Goal: Task Accomplishment & Management: Manage account settings

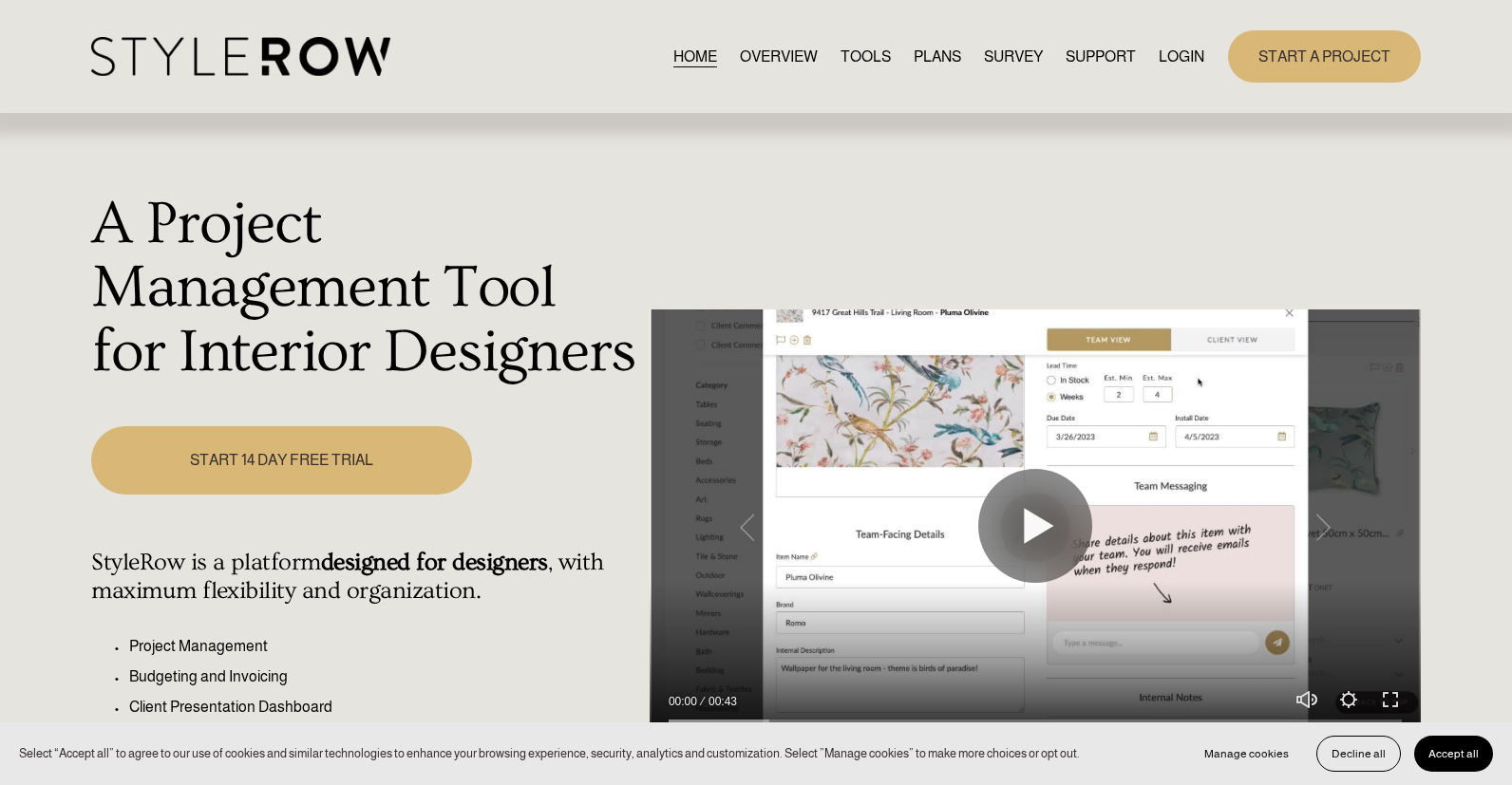
click at [1167, 55] on link "LOGIN" at bounding box center [1181, 56] width 45 height 26
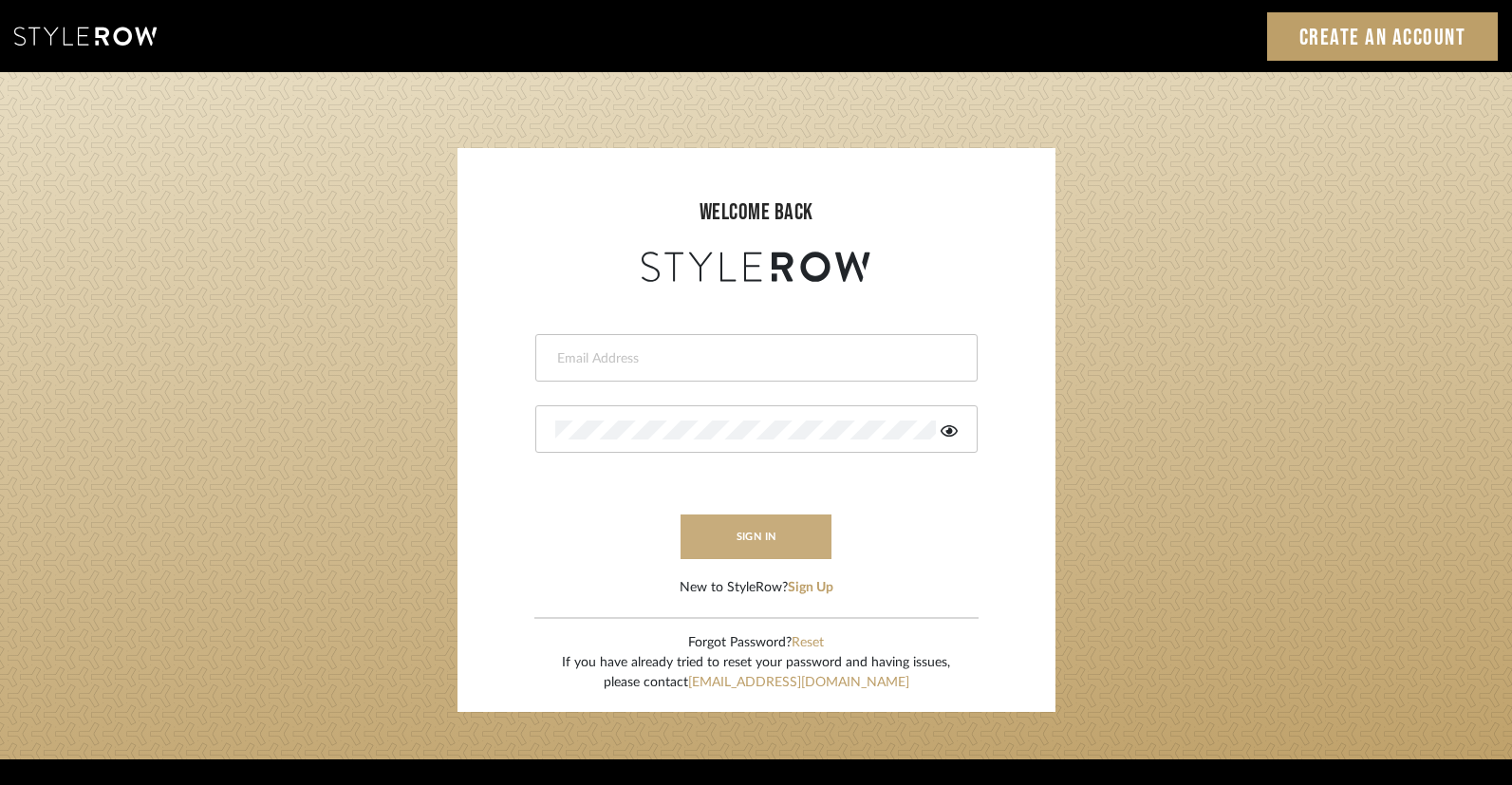
type input "[PERSON_NAME][EMAIL_ADDRESS][DOMAIN_NAME]"
click at [765, 533] on button "sign in" at bounding box center [756, 537] width 152 height 44
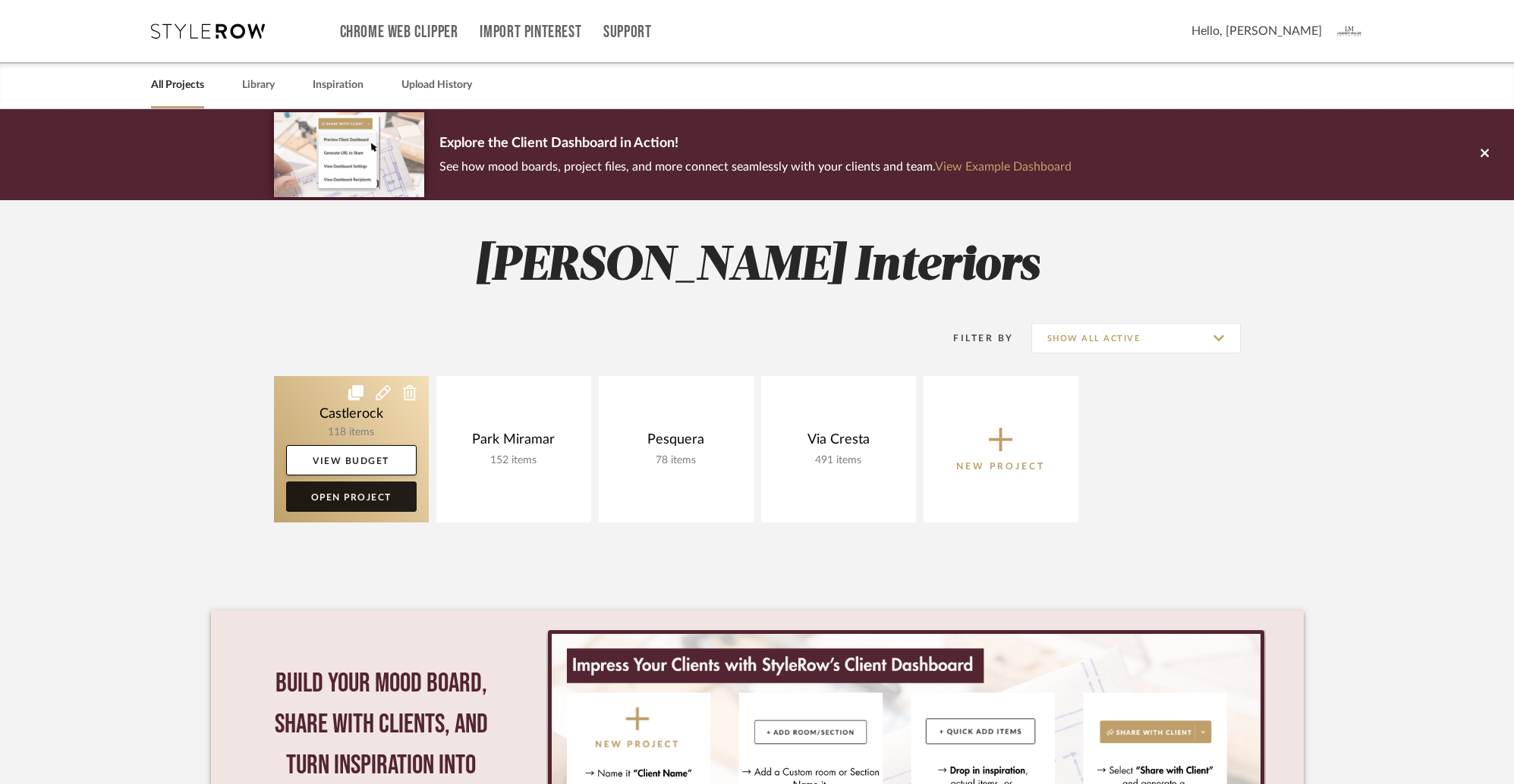
click at [356, 498] on link "Open Project" at bounding box center [351, 496] width 130 height 30
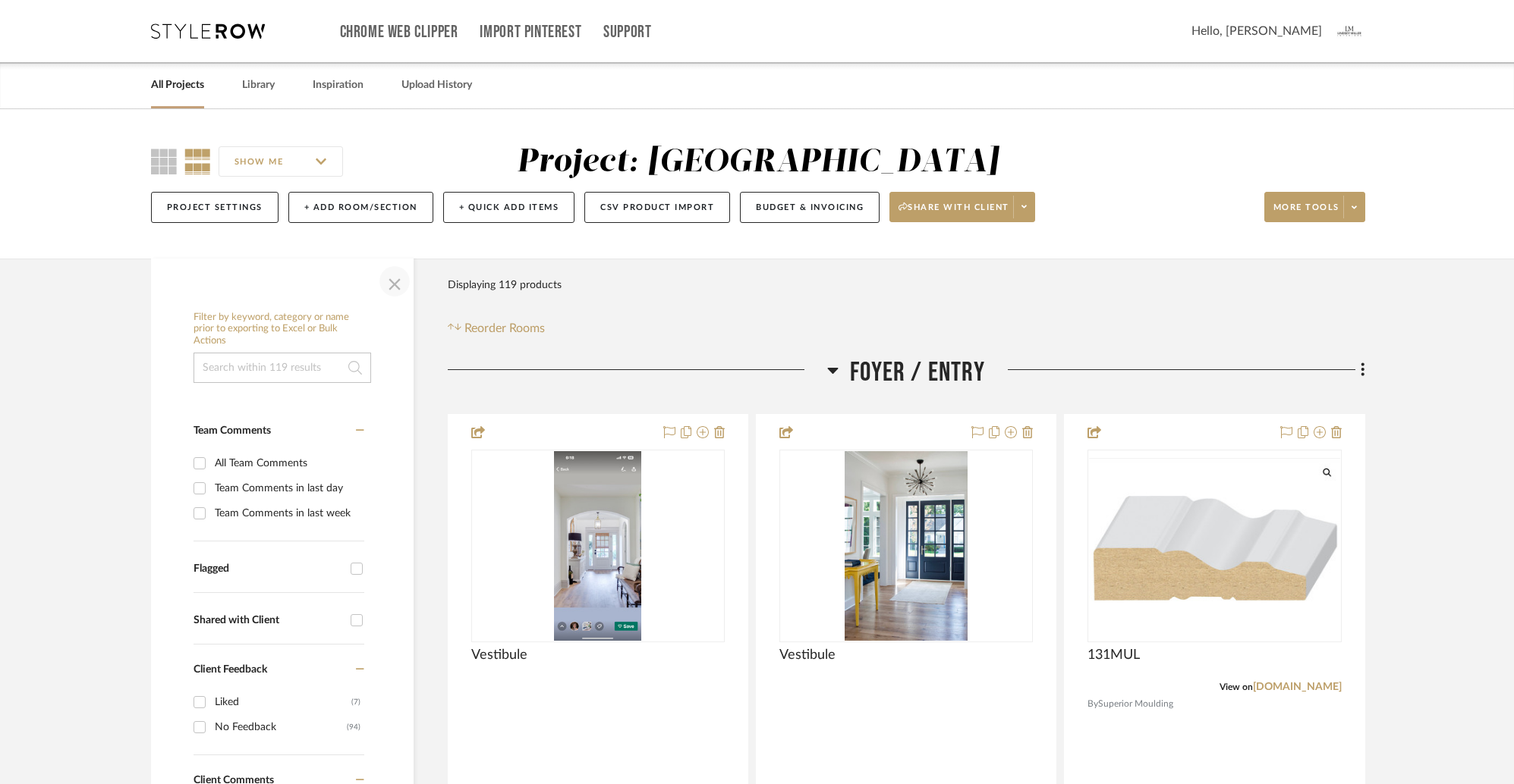
click at [396, 286] on span "button" at bounding box center [395, 281] width 36 height 36
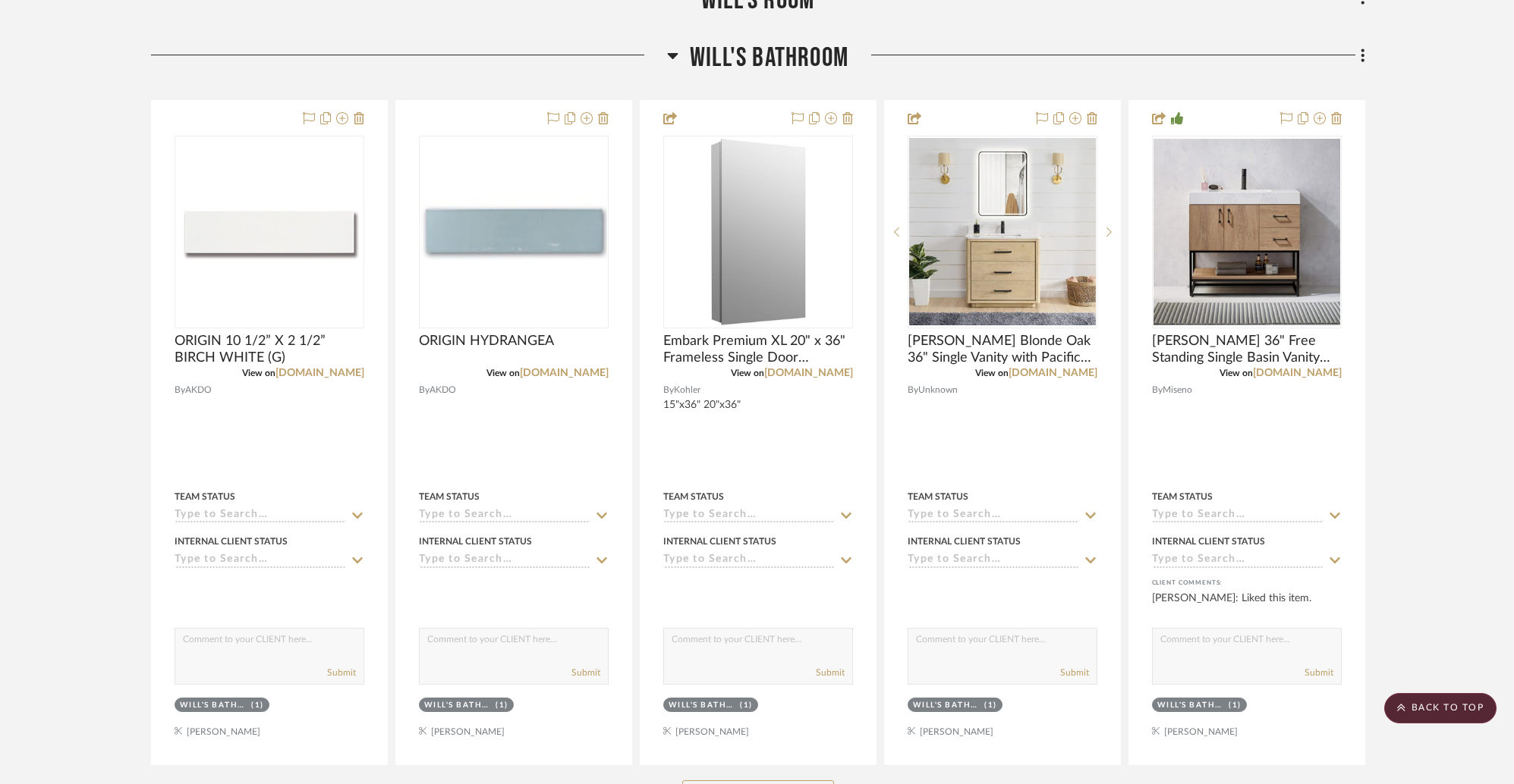
scroll to position [5003, 0]
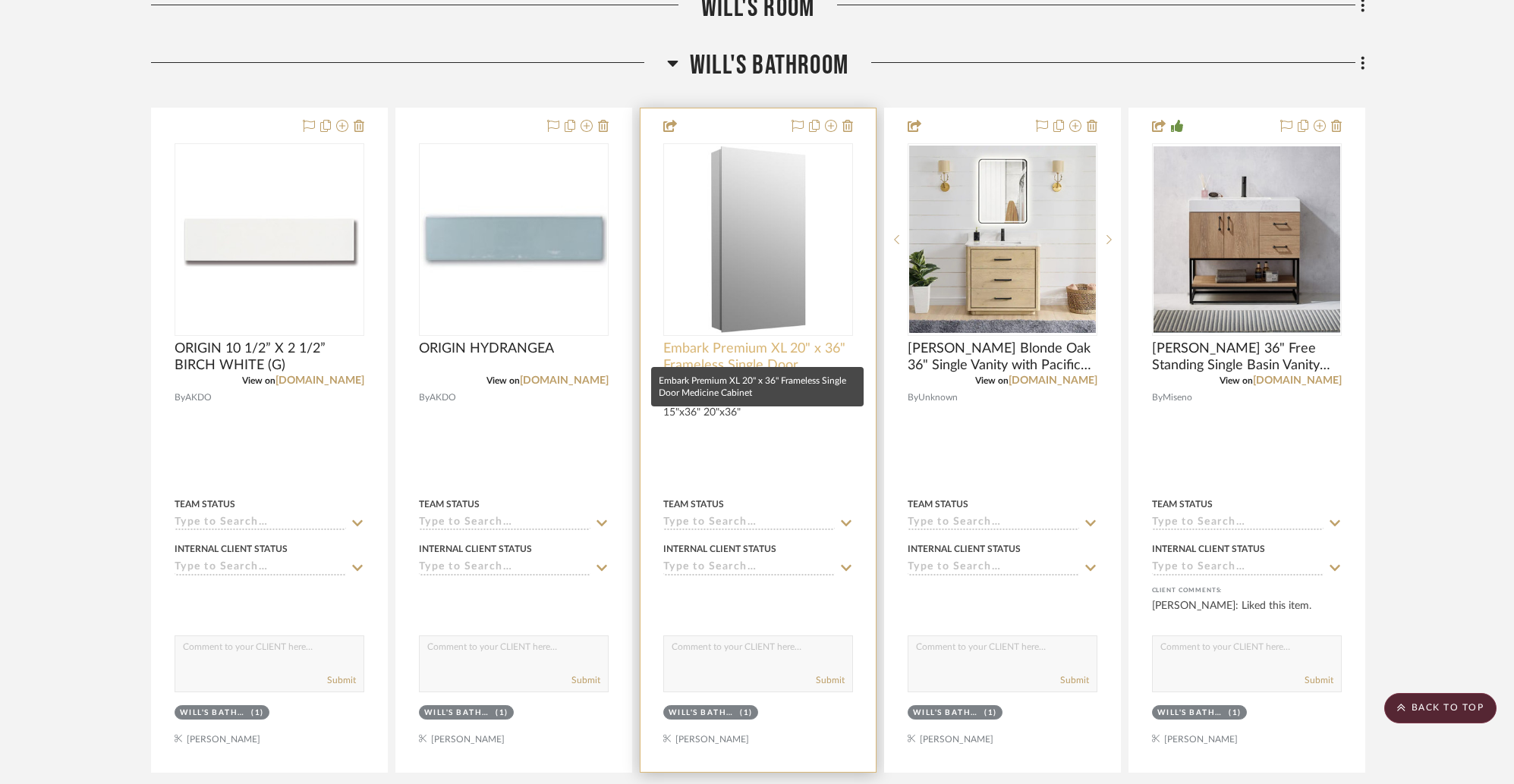
click at [728, 348] on span "Embark Premium XL 20" x 36" Frameless Single Door Medicine Cabinet" at bounding box center [758, 357] width 190 height 33
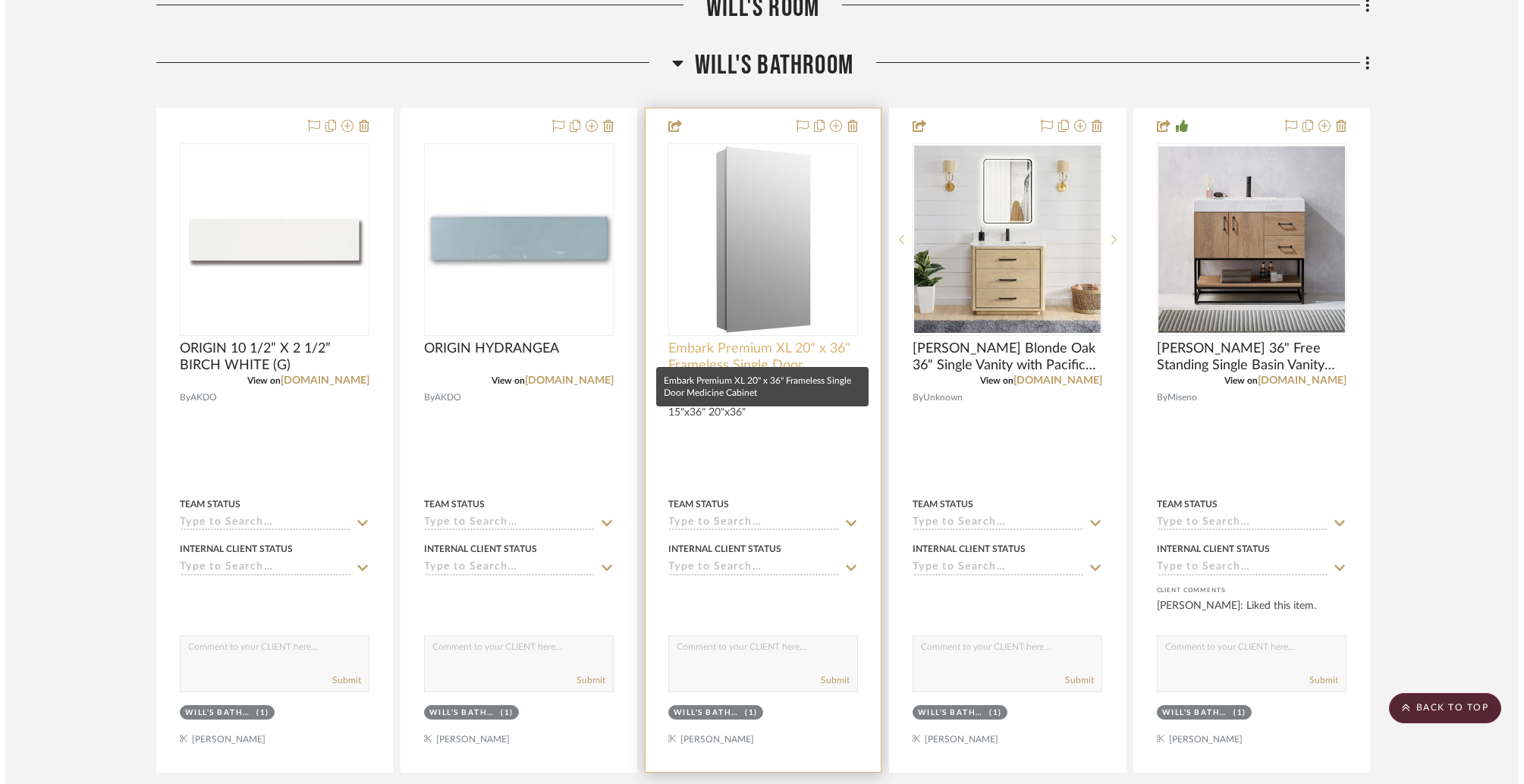
scroll to position [0, 0]
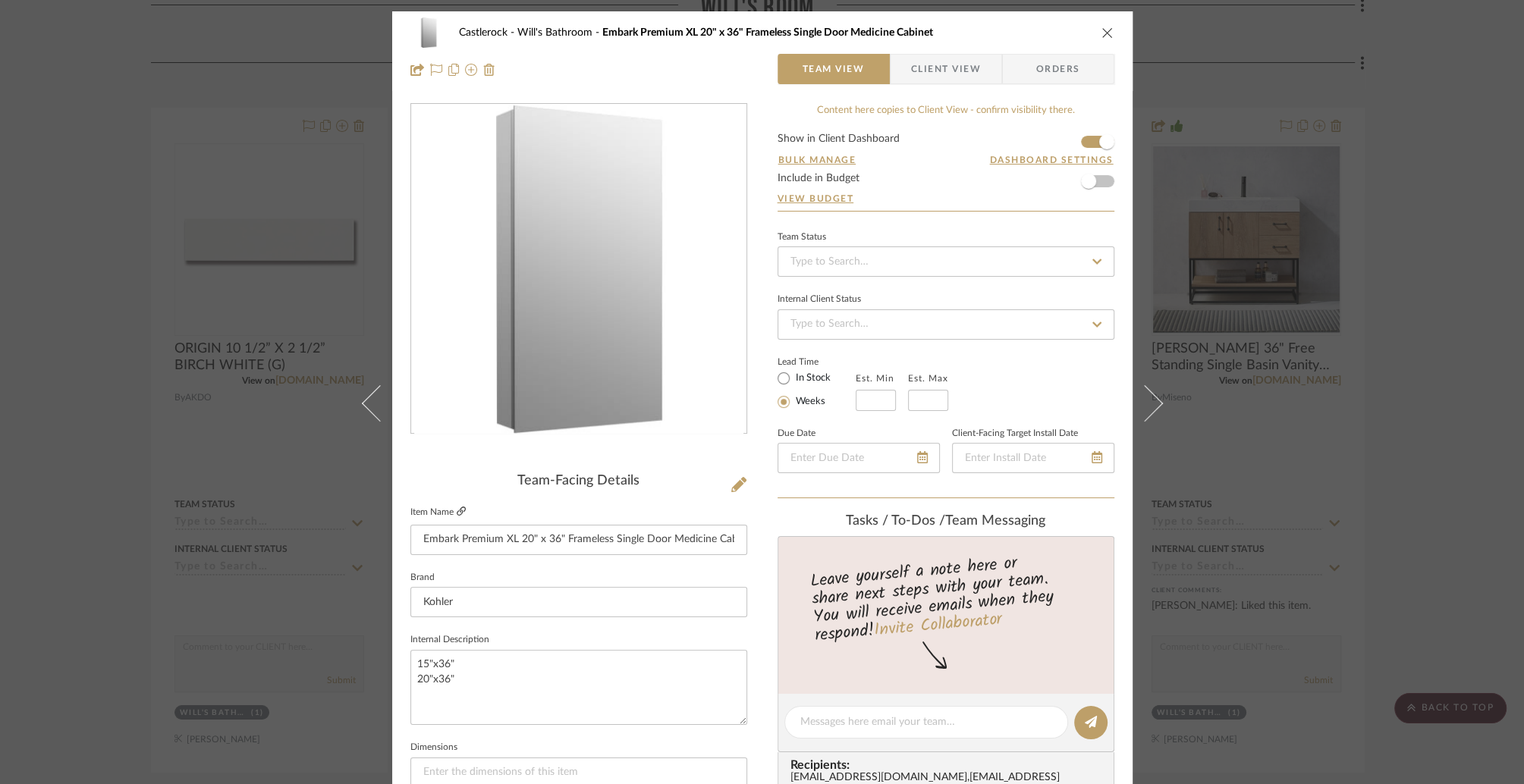
click at [458, 512] on icon at bounding box center [461, 512] width 9 height 9
click at [527, 541] on input "Embark Premium XL 20" x 36" Frameless Single Door Medicine Cabinet" at bounding box center [579, 539] width 336 height 30
type input "Embark Premium XL 15" x 36" Frameless Single Door Medicine Cabinet"
click at [1101, 31] on icon "close" at bounding box center [1107, 32] width 12 height 12
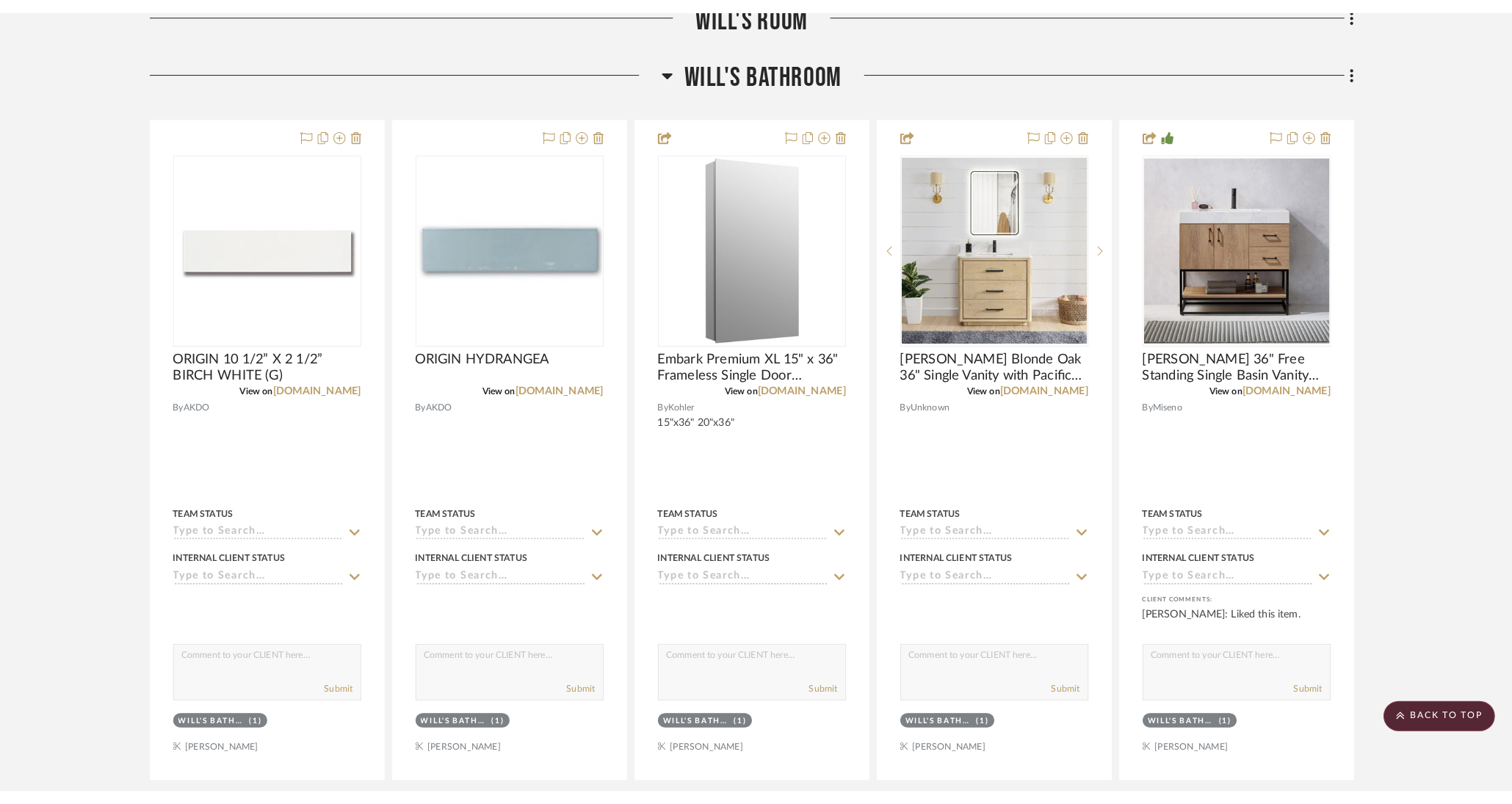
scroll to position [4844, 0]
